Goal: Obtain resource: Download file/media

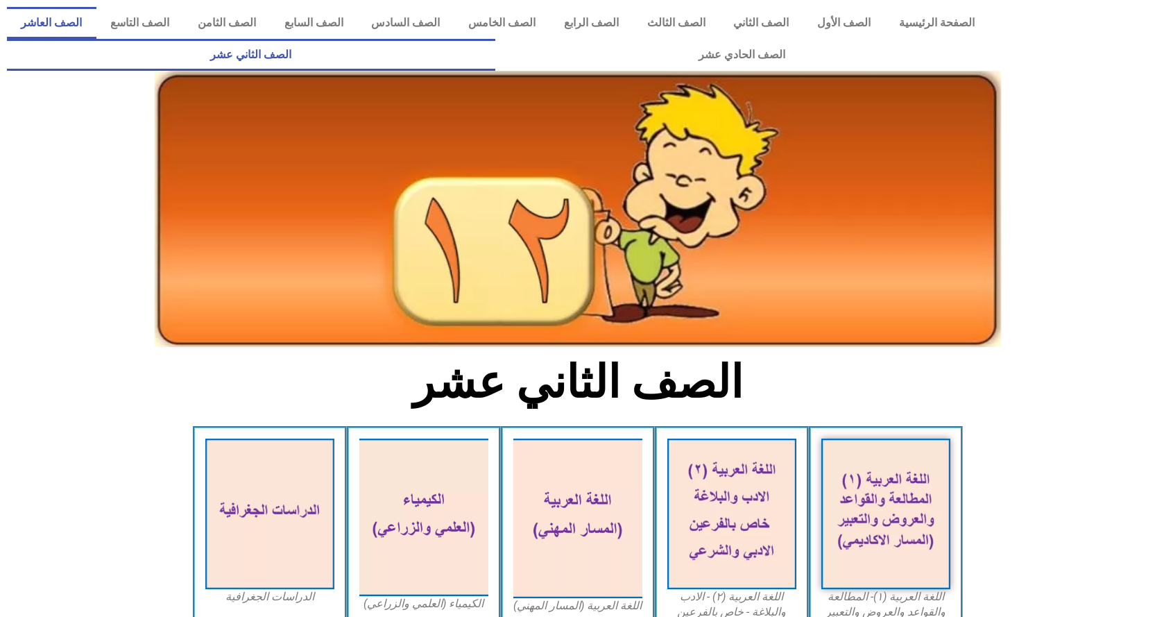
click at [96, 21] on link "الصف العاشر" at bounding box center [52, 23] width 90 height 32
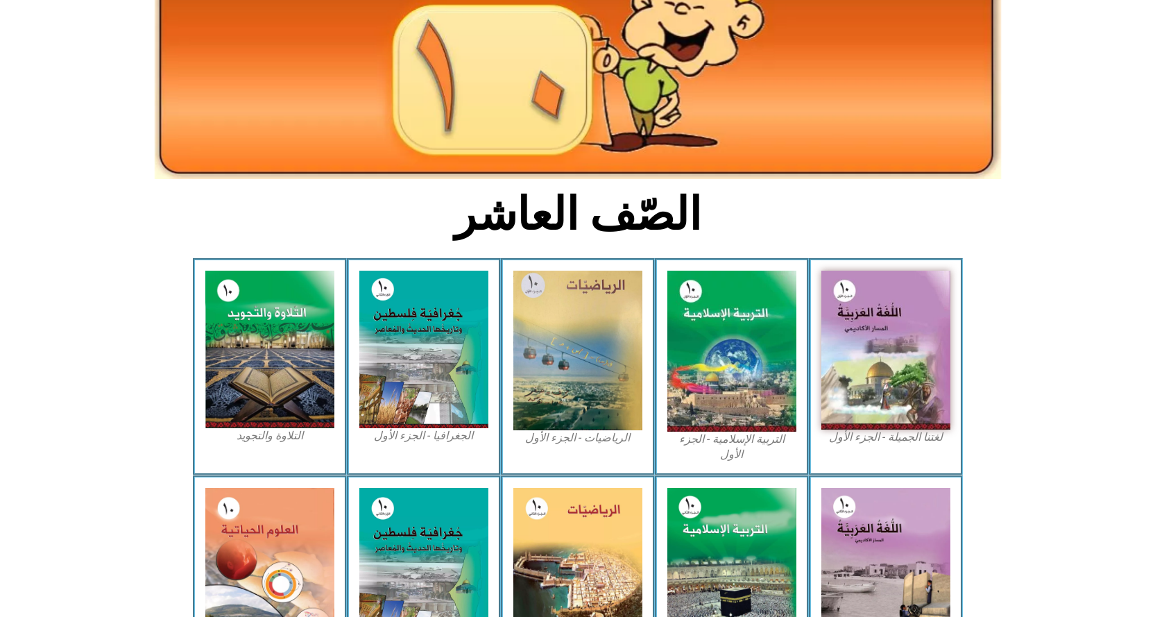
scroll to position [208, 0]
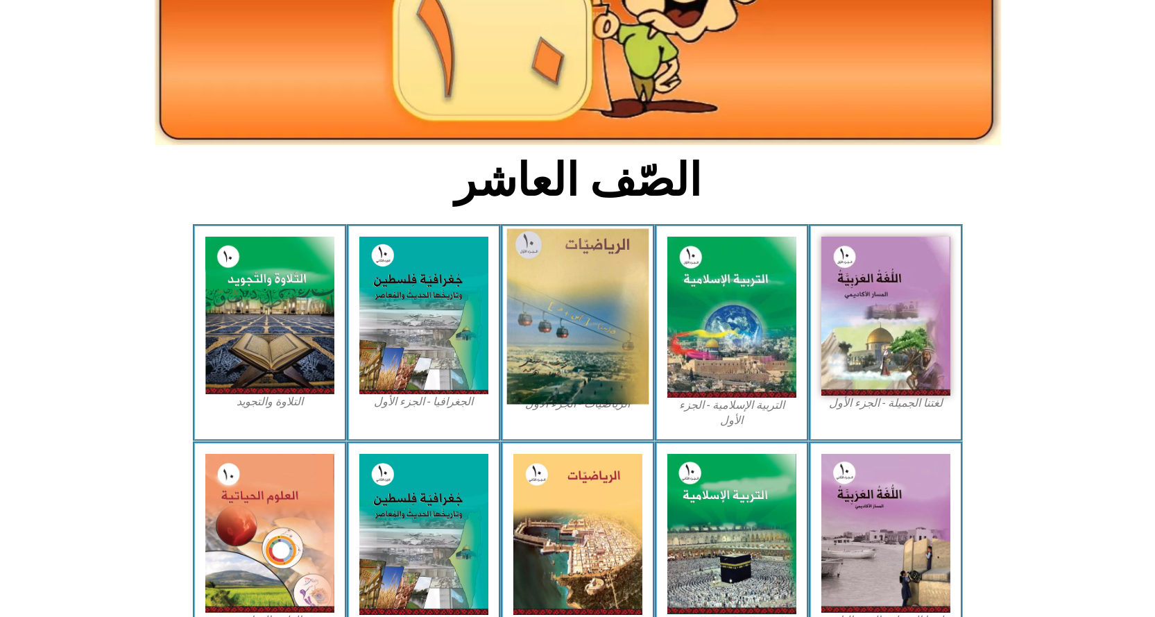
click at [585, 332] on img at bounding box center [577, 317] width 142 height 176
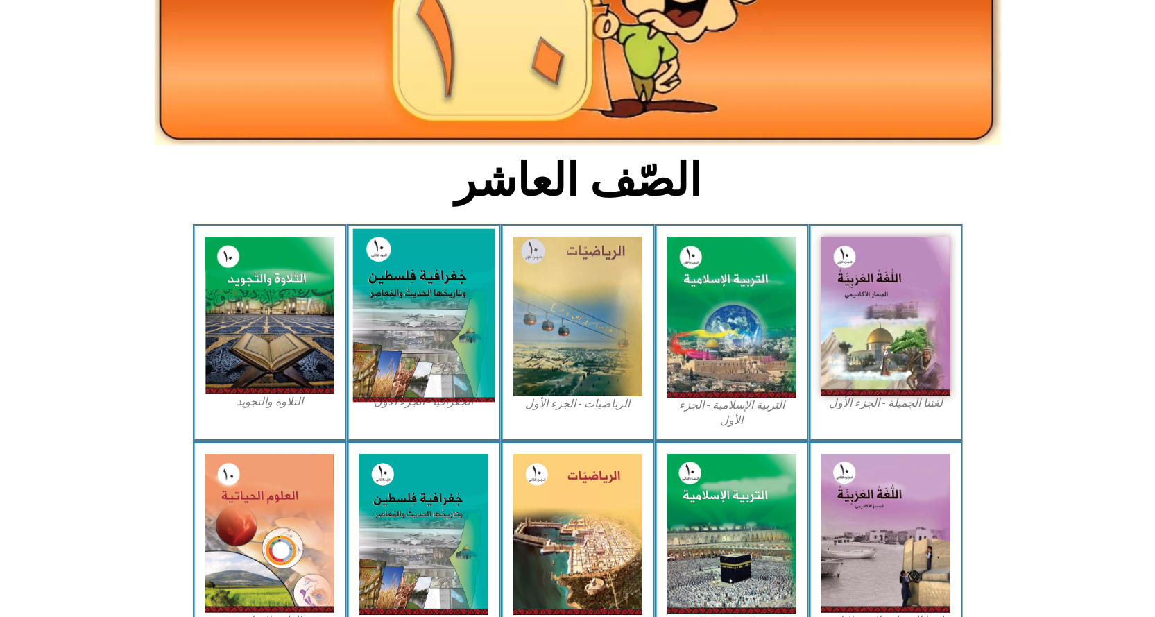
click at [461, 312] on img at bounding box center [423, 315] width 142 height 173
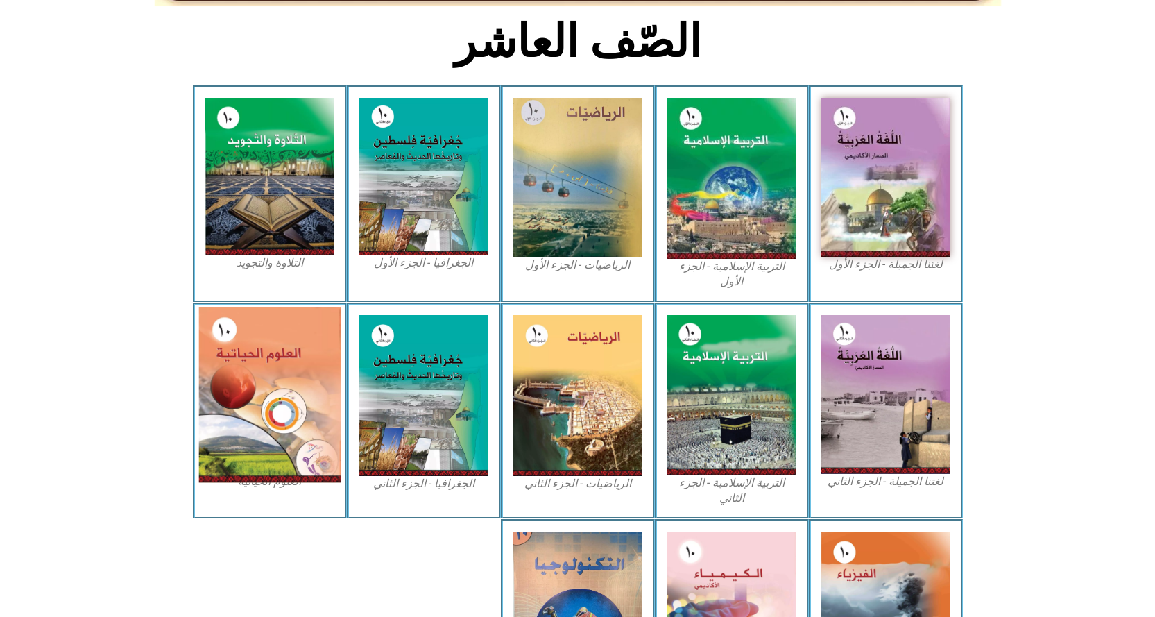
scroll to position [416, 0]
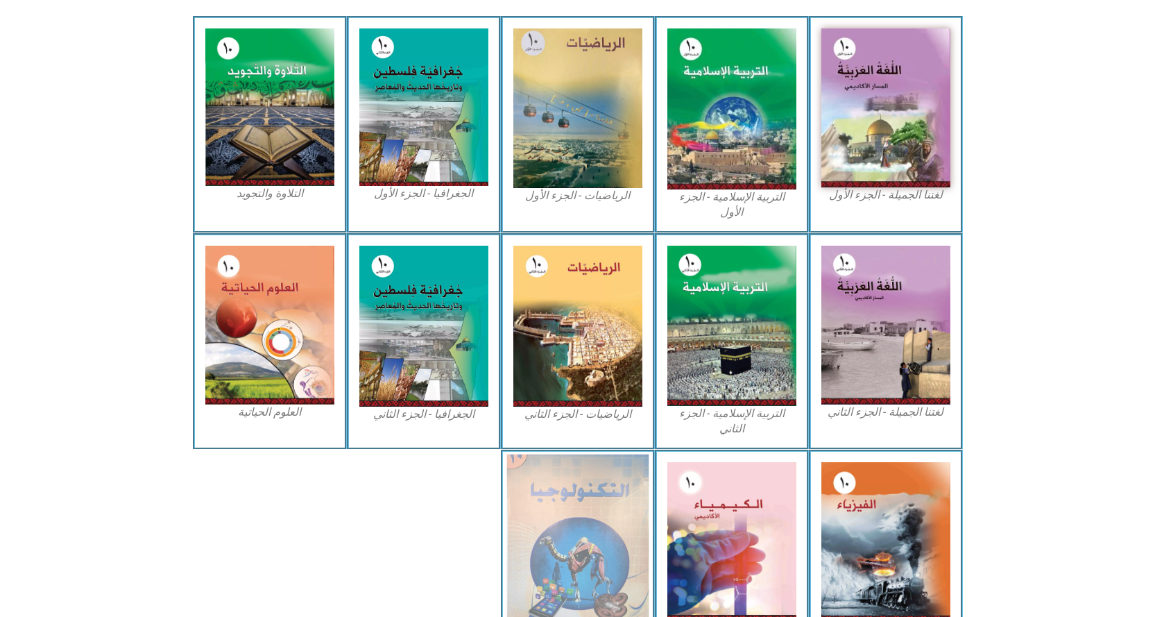
click at [557, 536] on img at bounding box center [577, 540] width 142 height 173
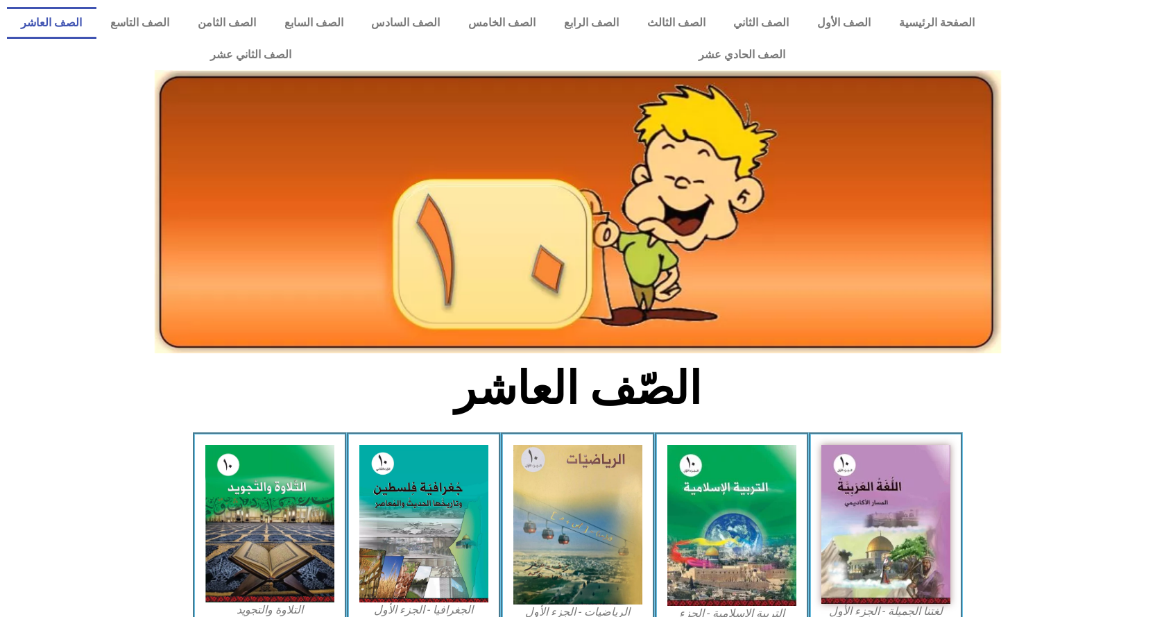
scroll to position [416, 0]
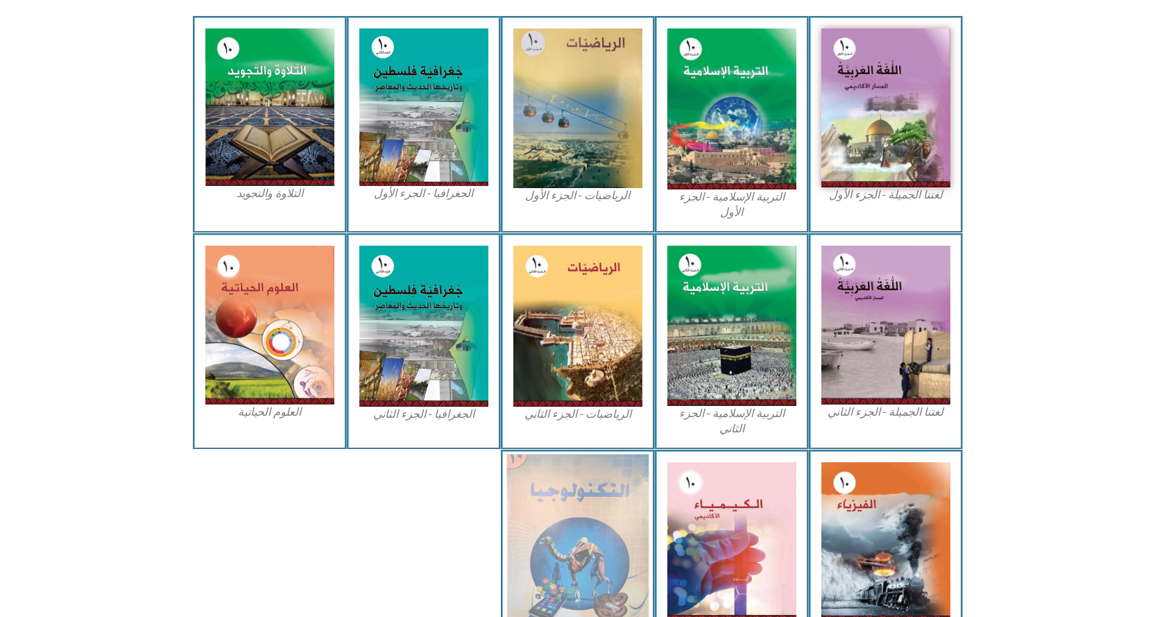
click at [569, 554] on img at bounding box center [577, 540] width 142 height 173
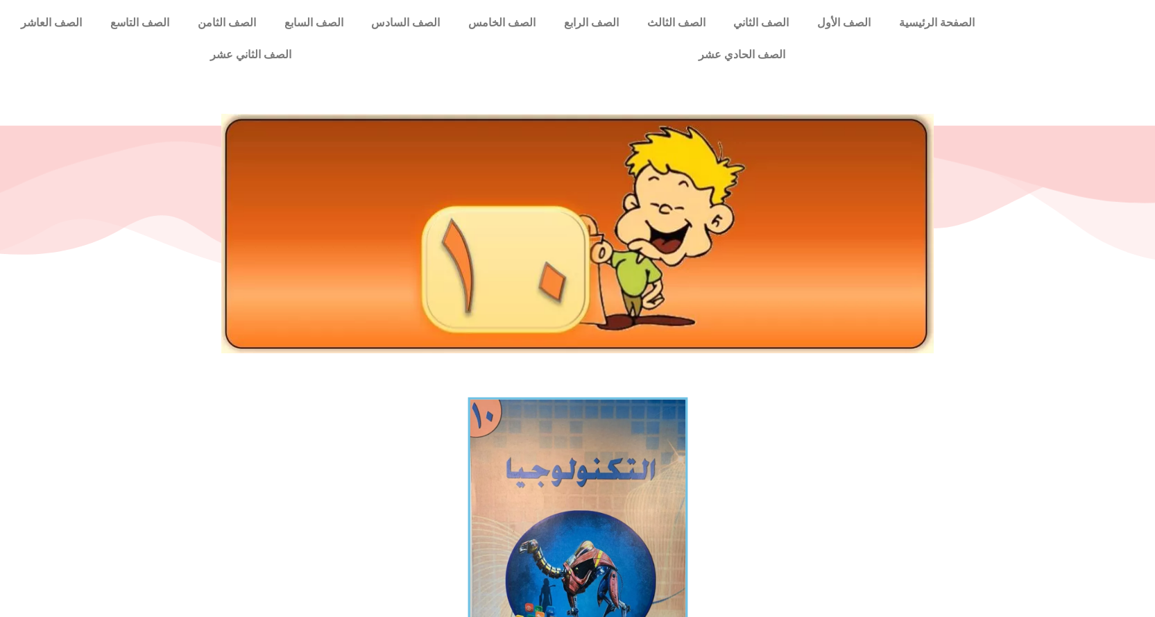
click at [604, 513] on img at bounding box center [578, 546] width 220 height 298
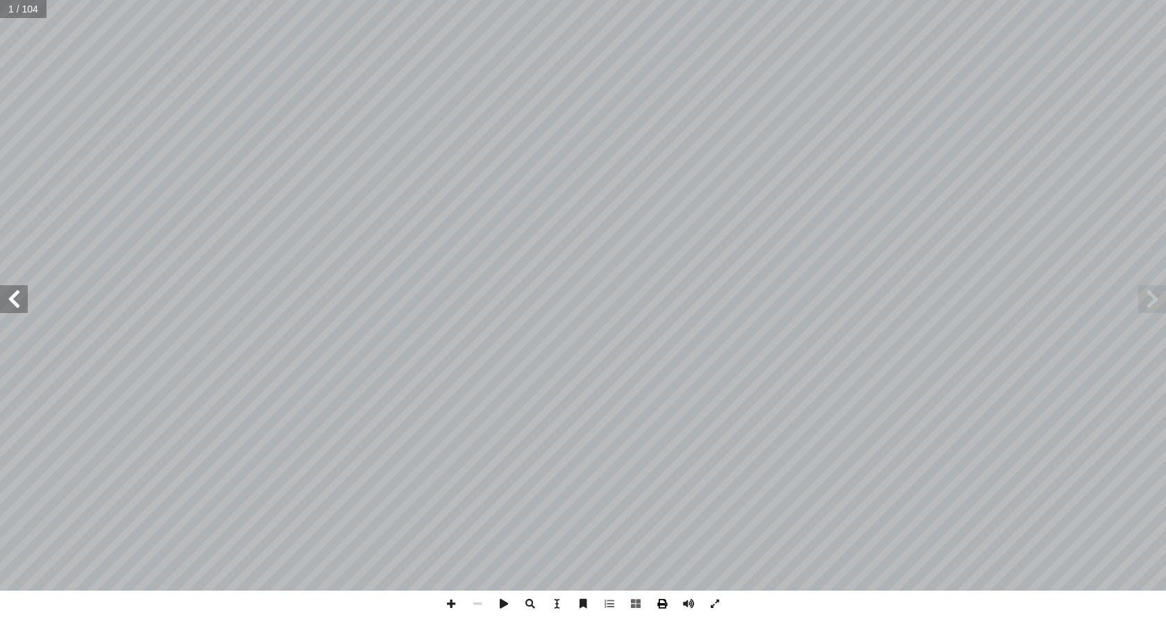
click at [658, 606] on span at bounding box center [662, 603] width 26 height 26
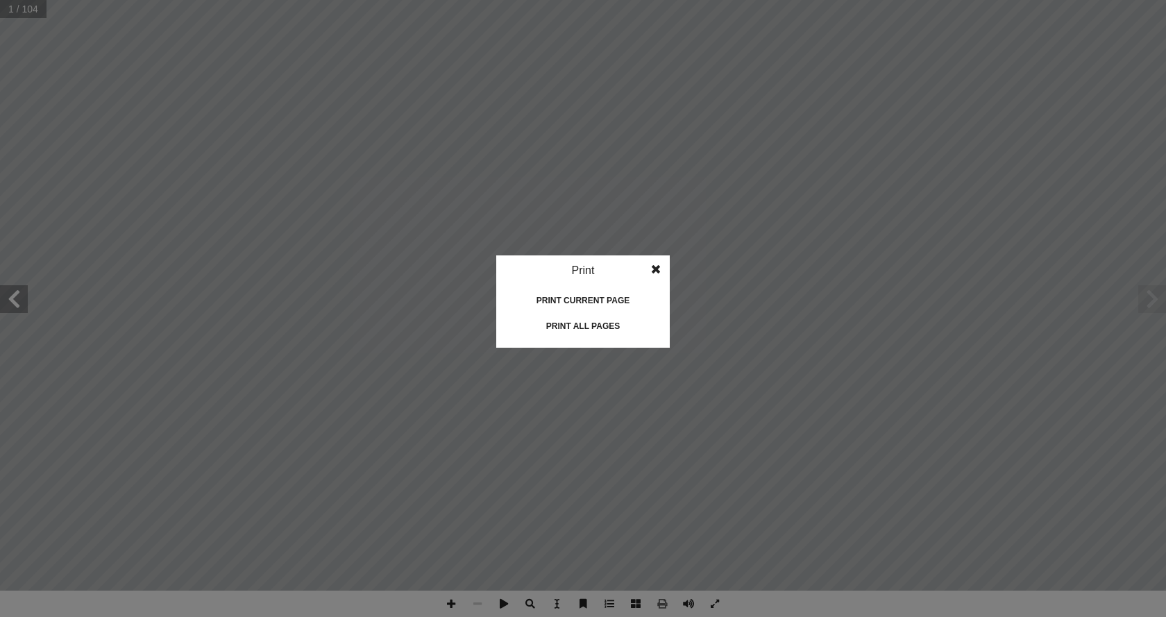
click at [604, 327] on div "Print all pages" at bounding box center [582, 326] width 139 height 22
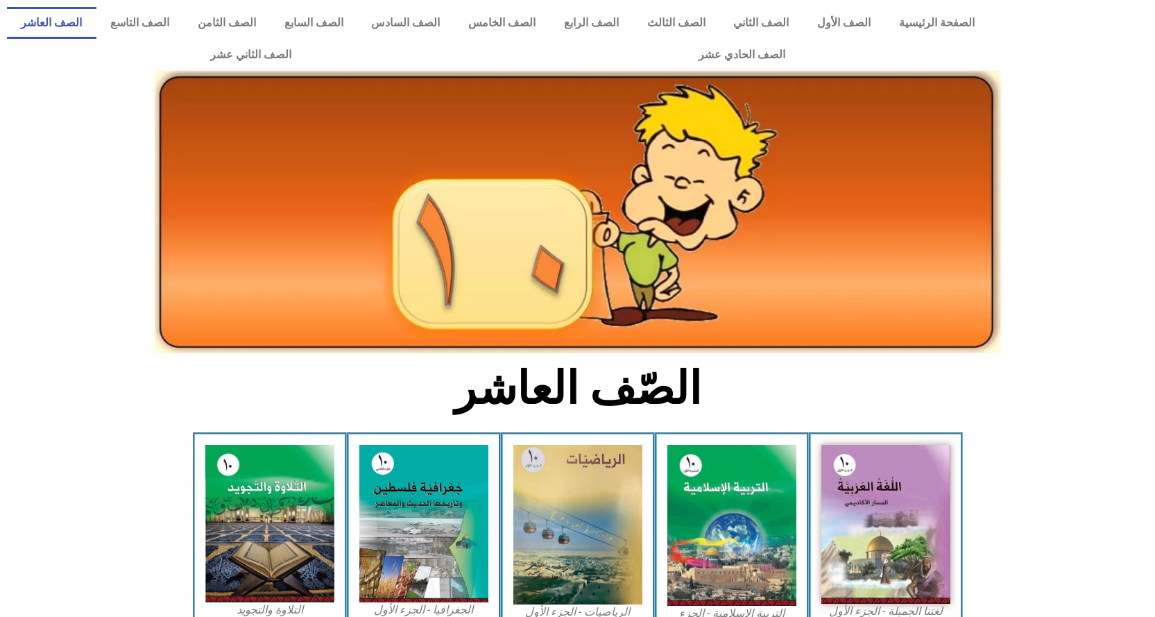
scroll to position [421, 0]
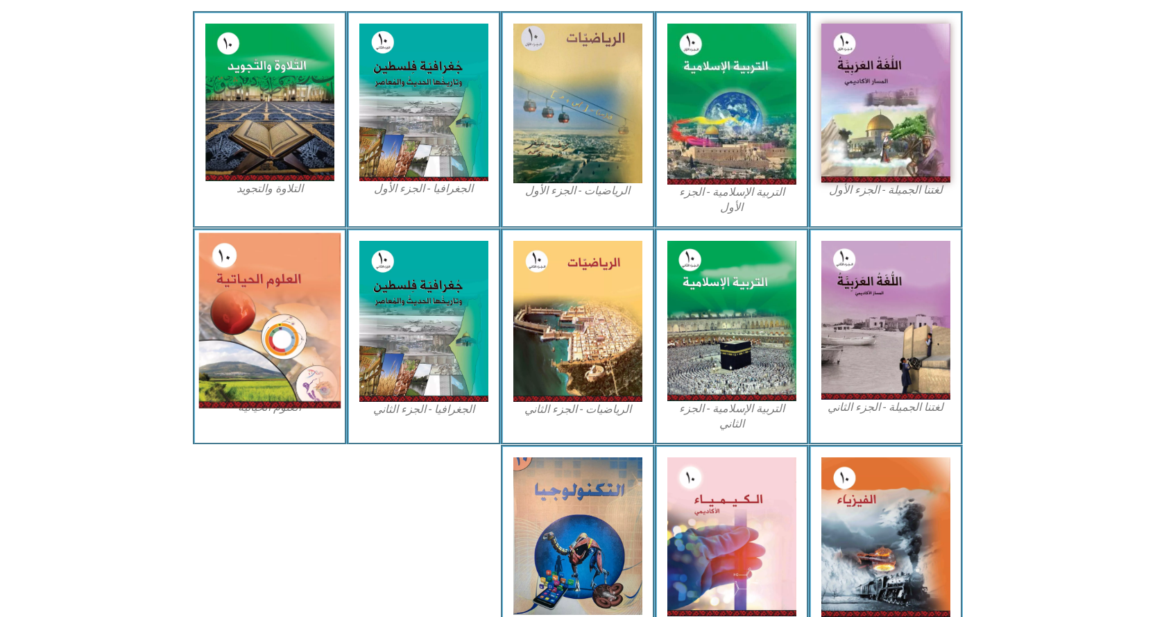
click at [262, 303] on img at bounding box center [269, 320] width 142 height 176
click at [250, 295] on img at bounding box center [269, 320] width 142 height 176
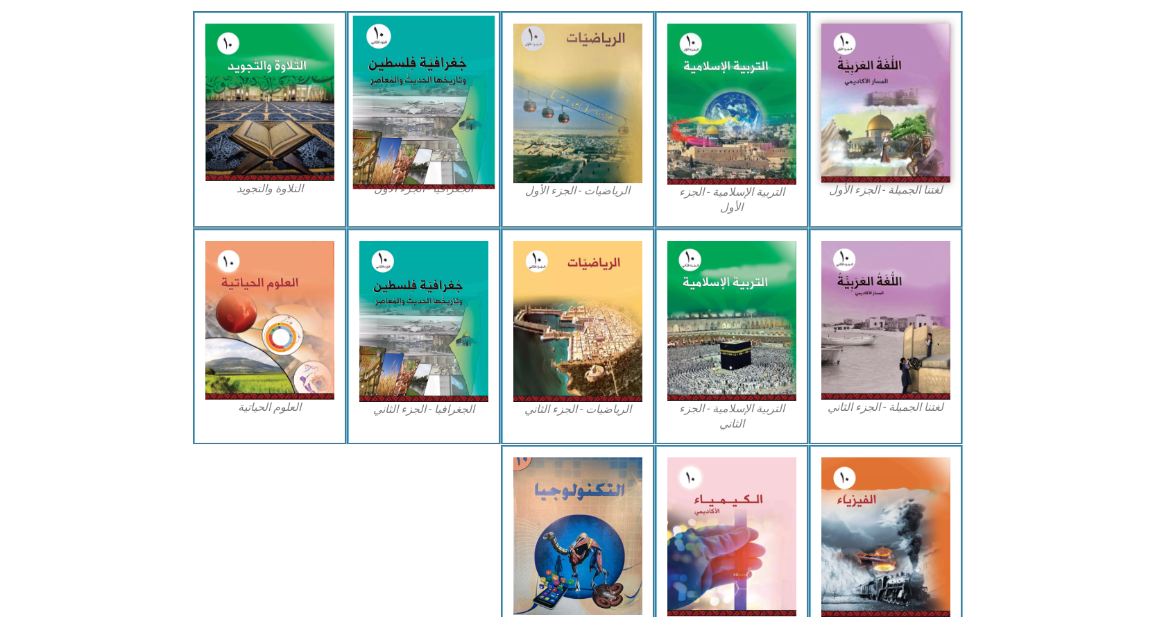
click at [395, 126] on img at bounding box center [423, 102] width 142 height 173
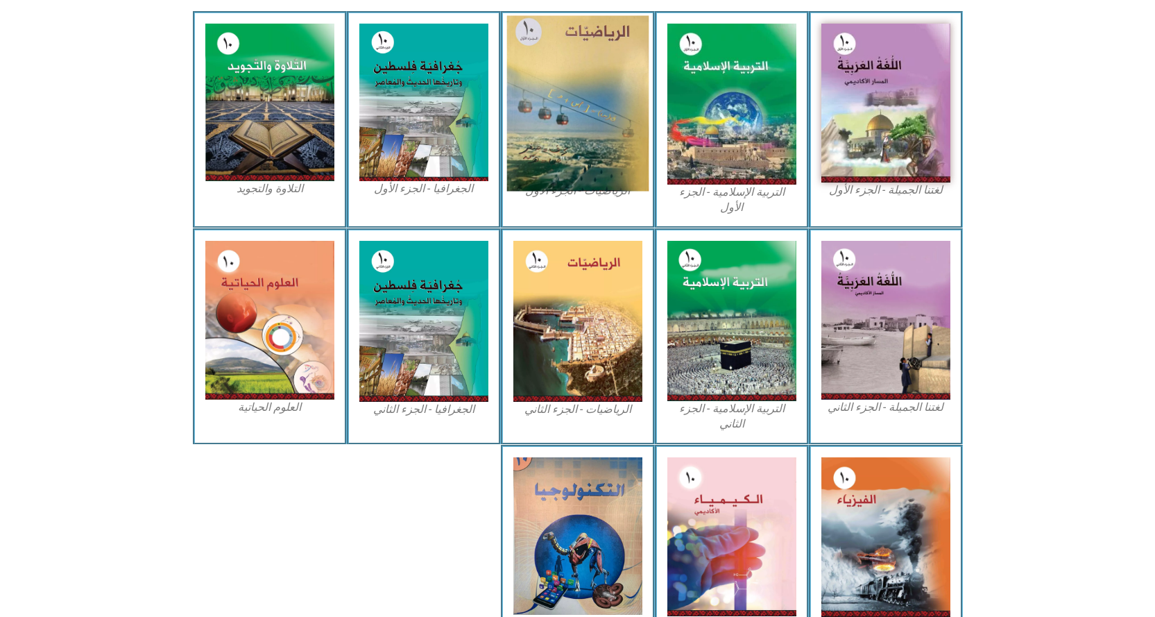
click at [589, 108] on img at bounding box center [577, 104] width 142 height 176
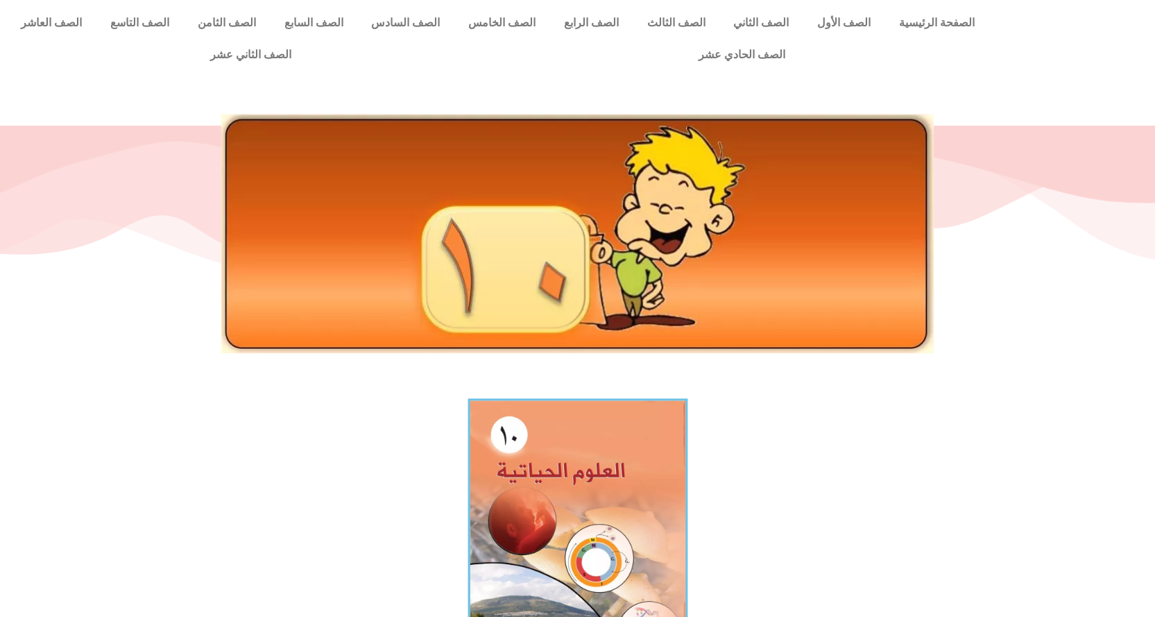
click at [599, 495] on img at bounding box center [578, 533] width 220 height 271
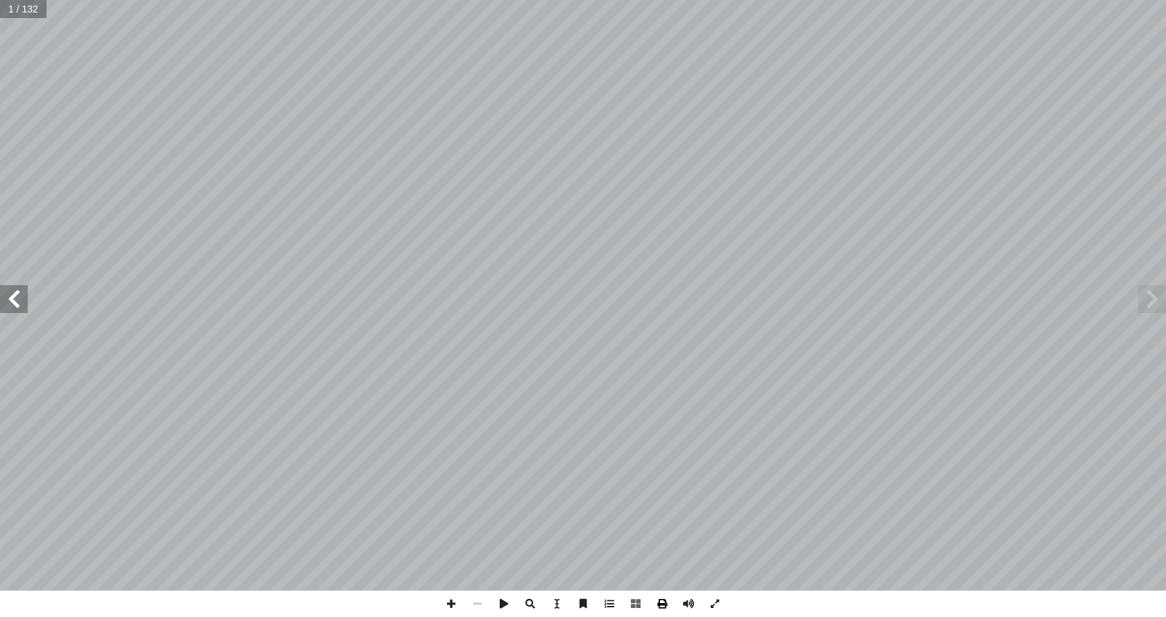
click at [663, 604] on span at bounding box center [662, 603] width 26 height 26
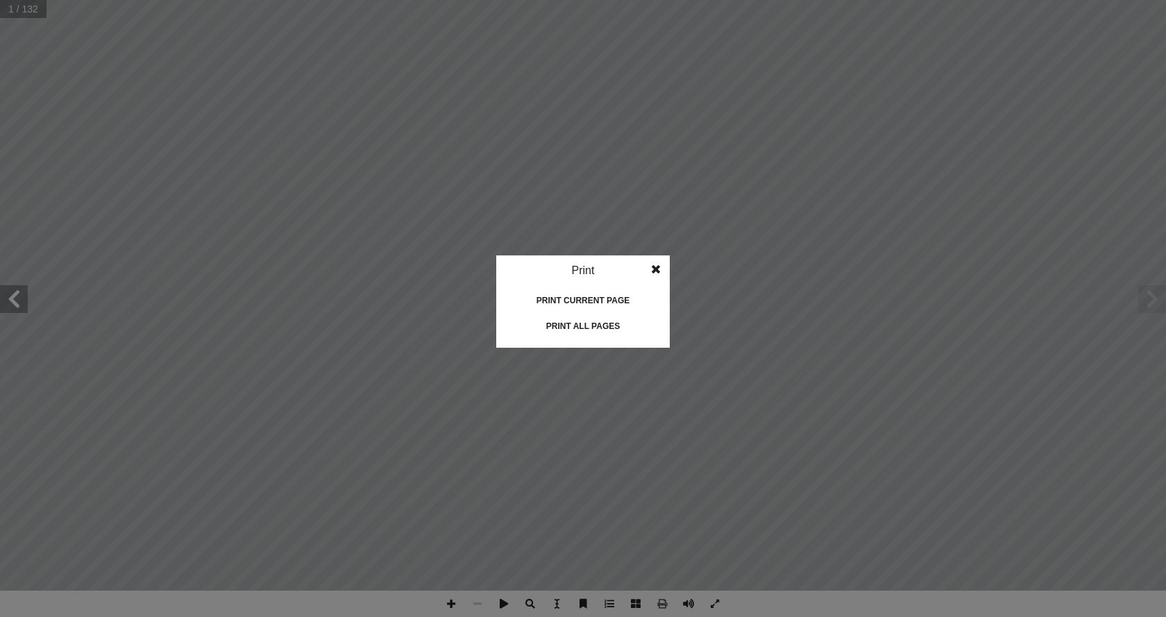
click at [606, 325] on div "Print all pages" at bounding box center [582, 326] width 139 height 22
